Goal: Task Accomplishment & Management: Use online tool/utility

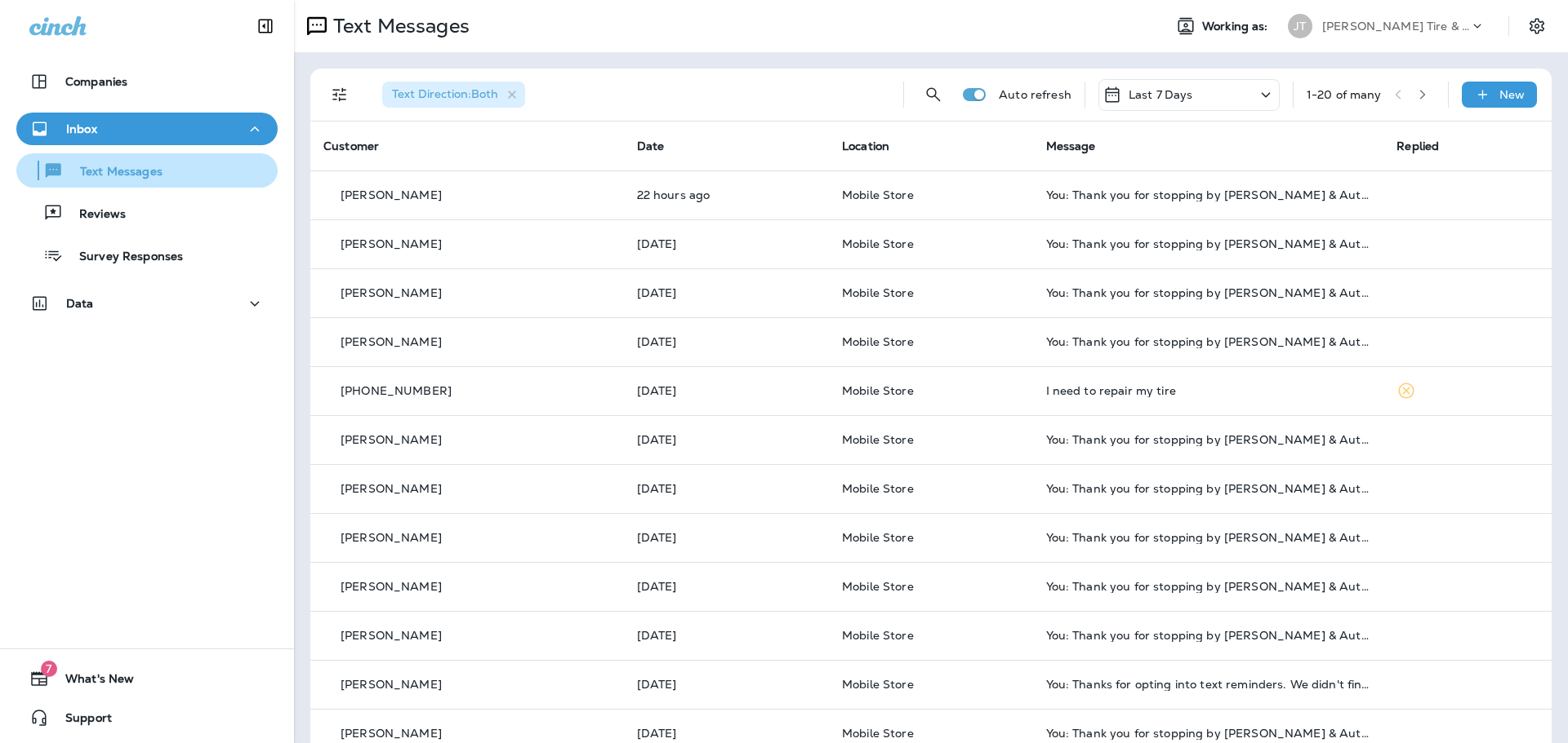
click at [157, 170] on p "Text Messages" at bounding box center [113, 172] width 99 height 15
click at [151, 111] on div "Companies Inbox Text Messages Reviews Survey Responses Data" at bounding box center [147, 195] width 294 height 294
click at [108, 119] on div "Inbox" at bounding box center [147, 129] width 235 height 21
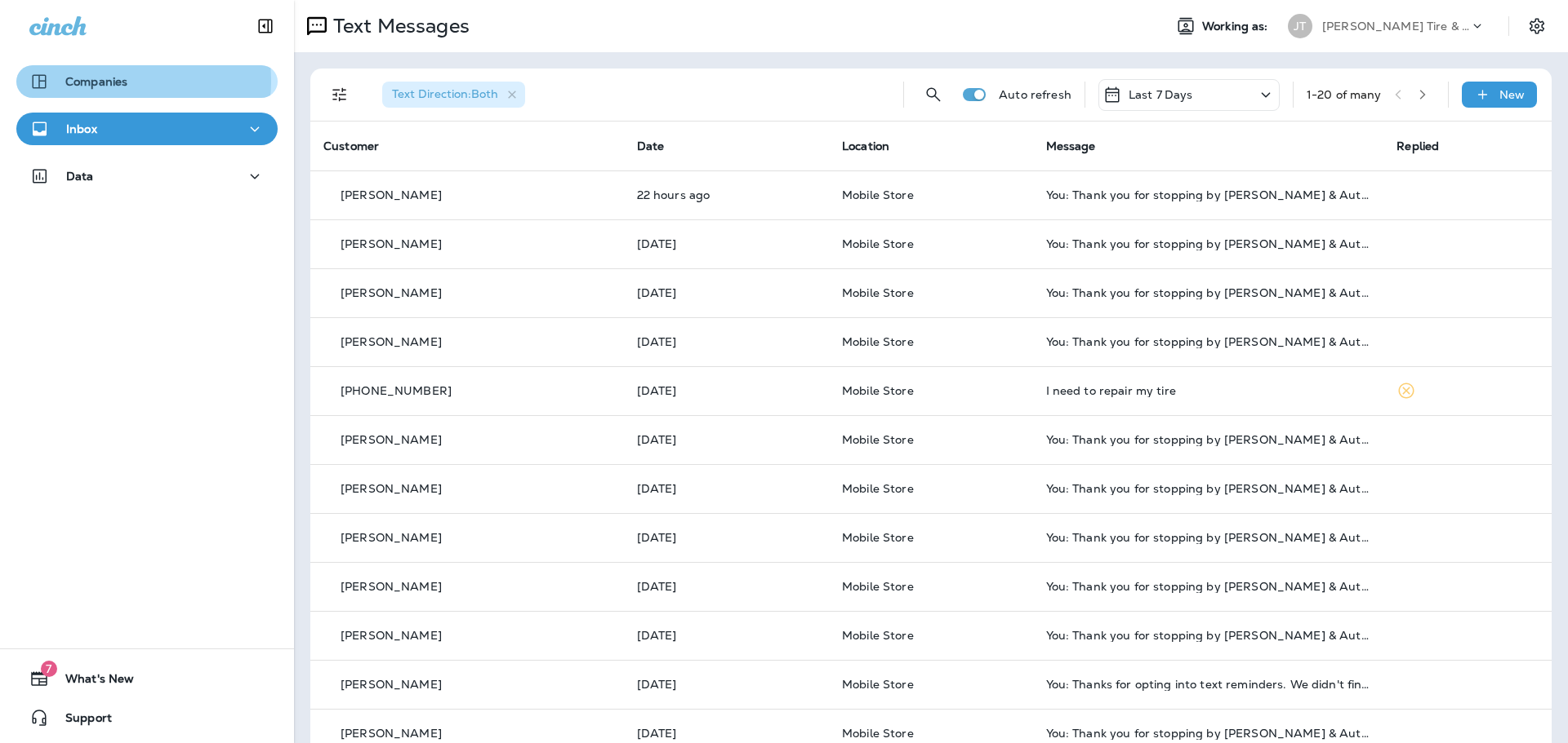
click at [120, 81] on p "Companies" at bounding box center [96, 81] width 62 height 13
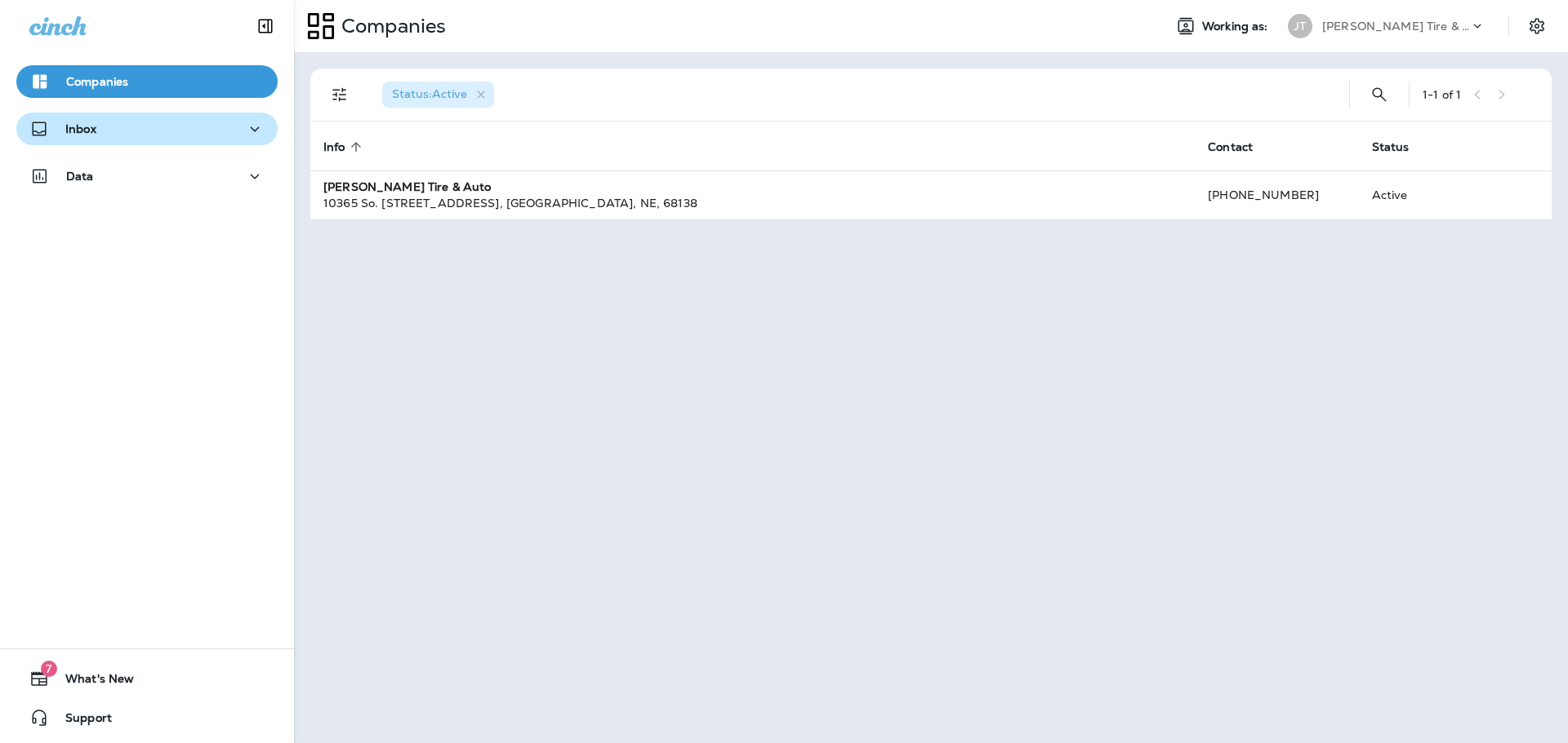
click at [93, 119] on div "Inbox" at bounding box center [63, 129] width 67 height 21
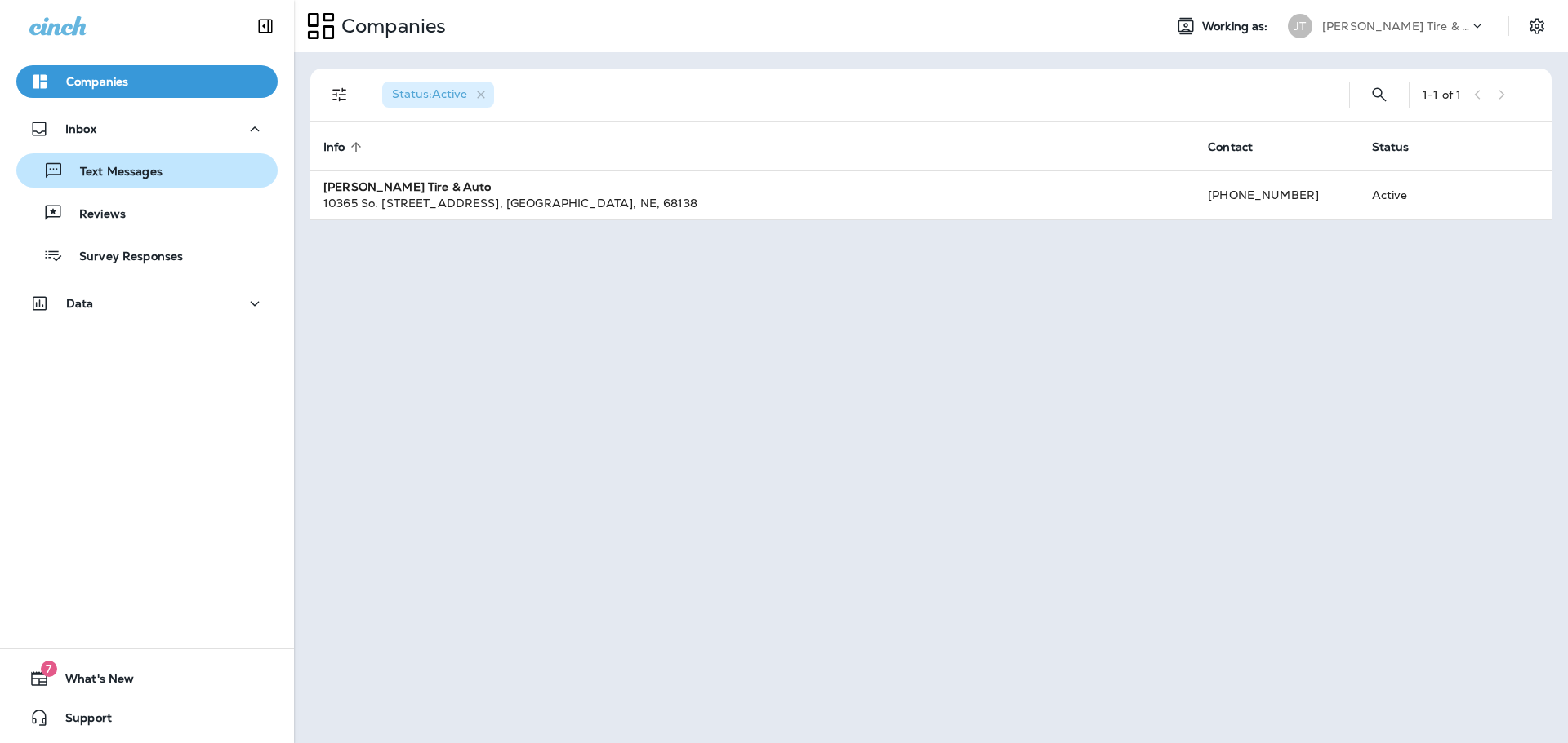
click at [96, 169] on p "Text Messages" at bounding box center [113, 172] width 99 height 15
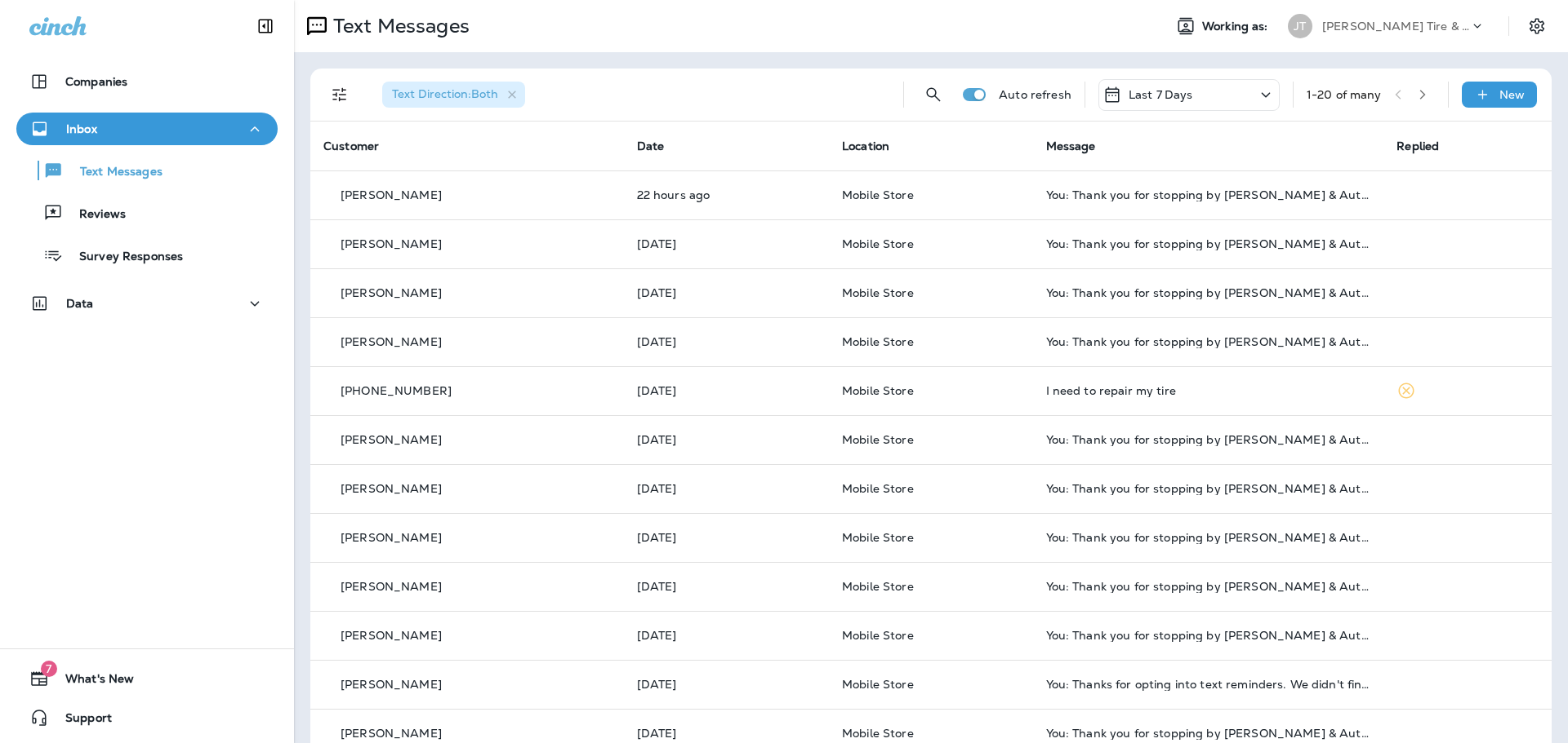
click at [1235, 94] on div "Last 7 Days" at bounding box center [1188, 94] width 181 height 31
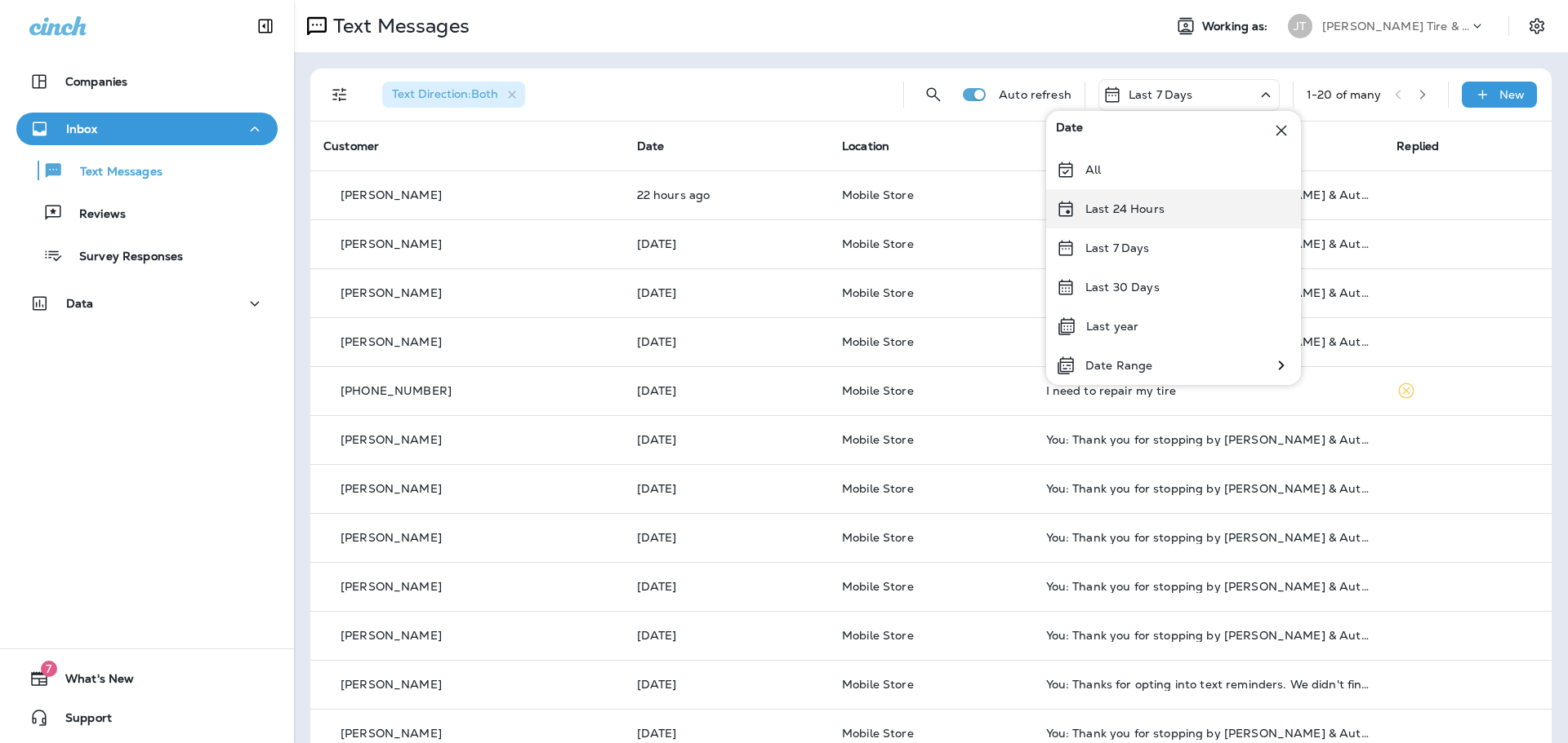
click at [1145, 217] on div "Last 24 Hours" at bounding box center [1173, 209] width 255 height 40
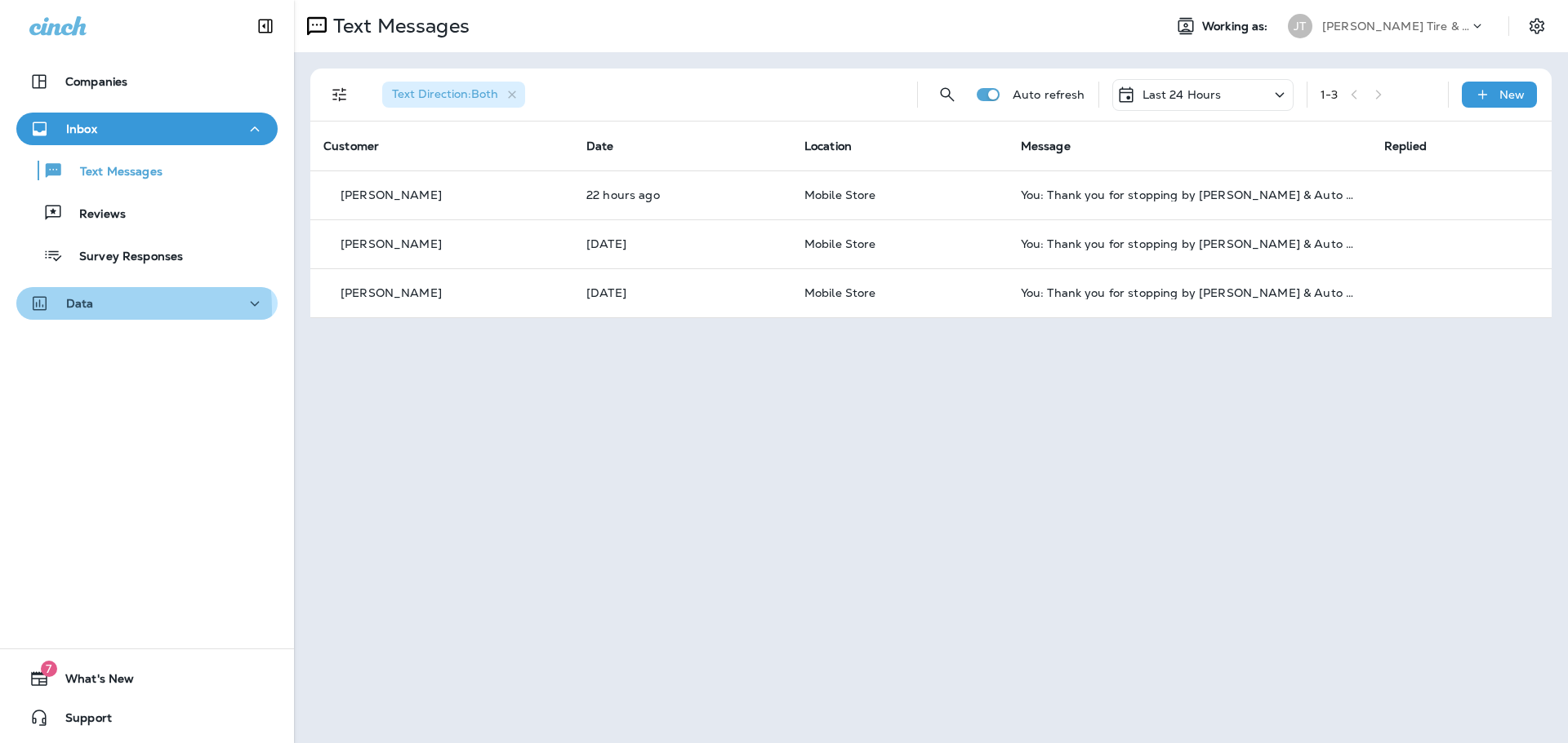
click at [74, 310] on p "Data" at bounding box center [79, 303] width 28 height 13
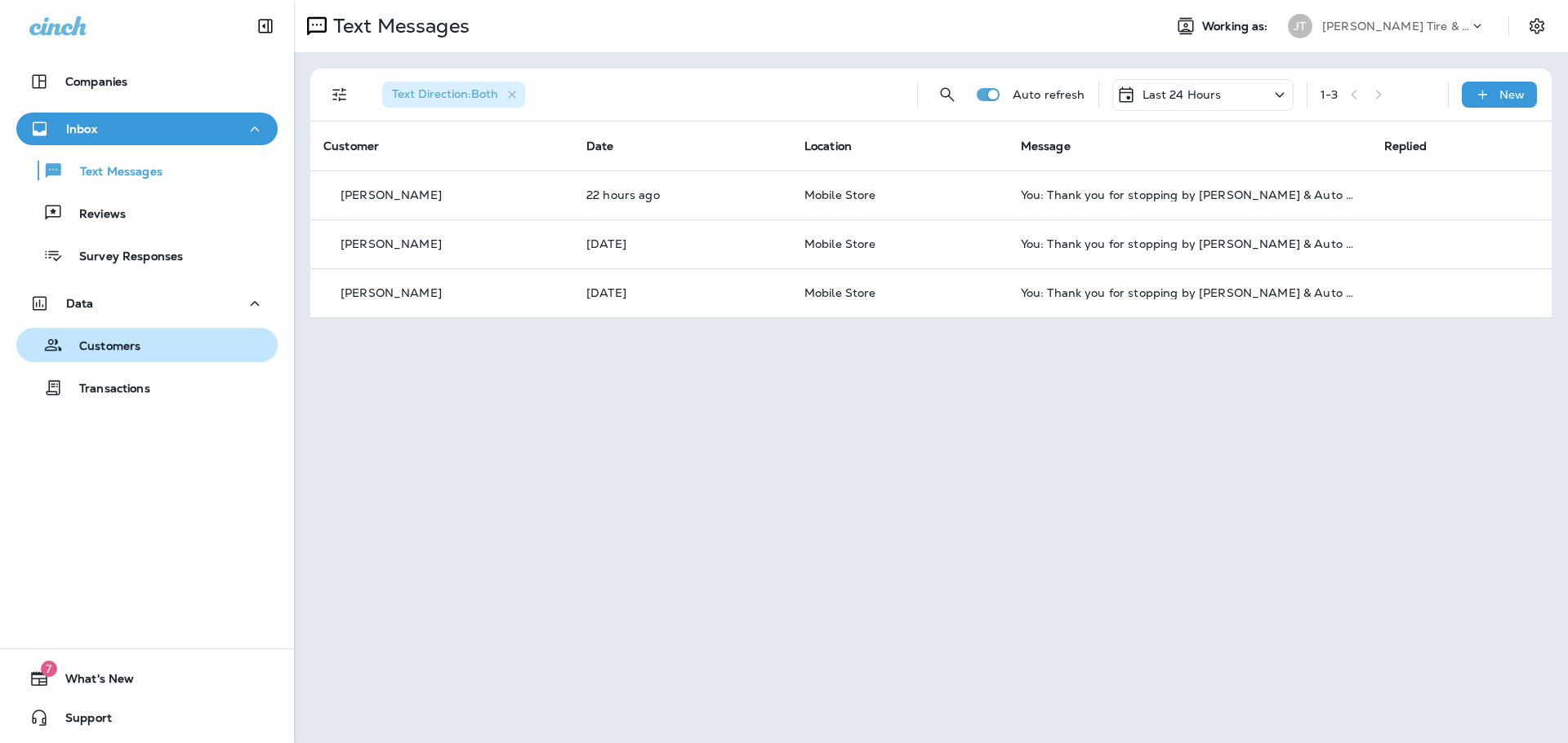
click at [94, 347] on p "Customers" at bounding box center [102, 346] width 77 height 15
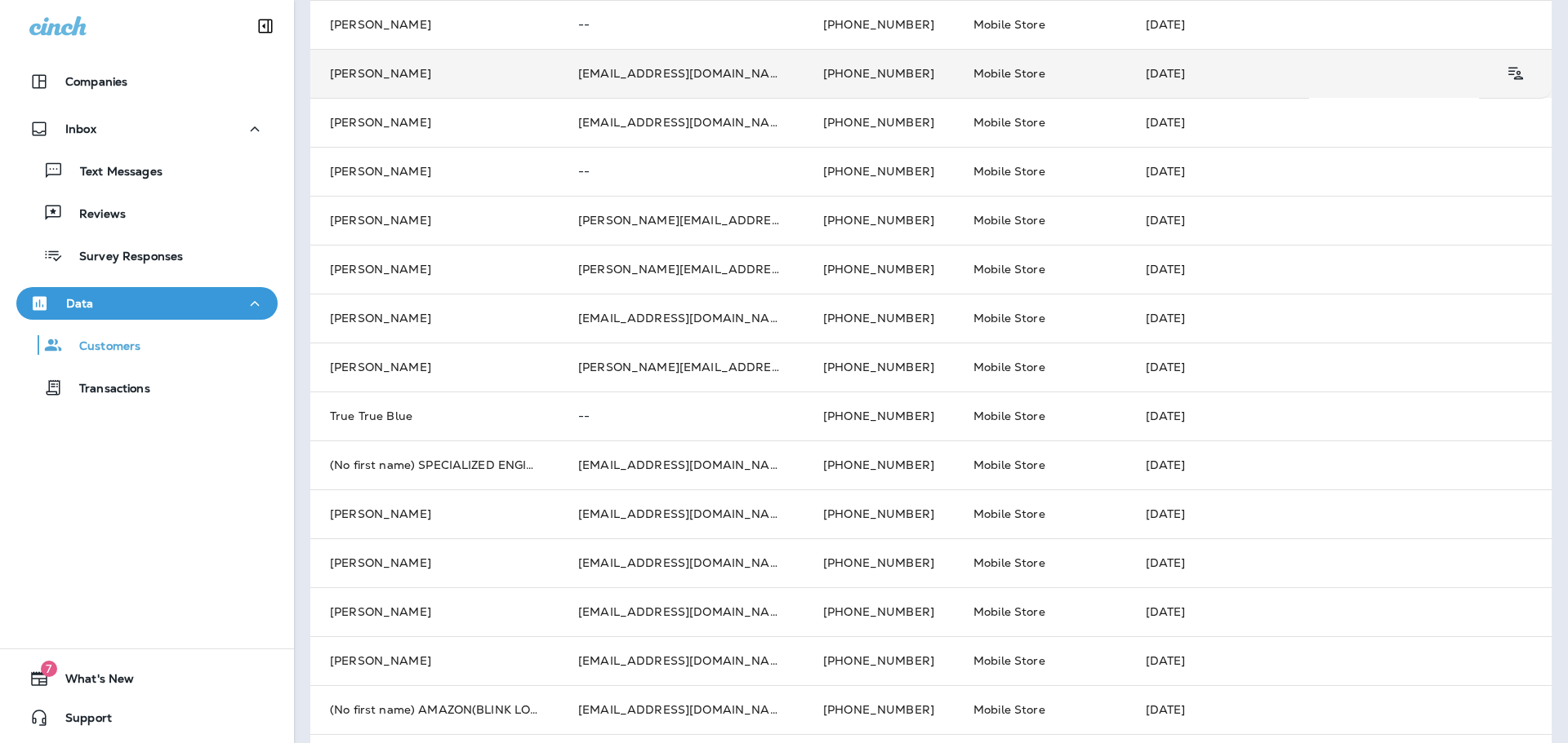
scroll to position [497, 0]
